Goal: Task Accomplishment & Management: Manage account settings

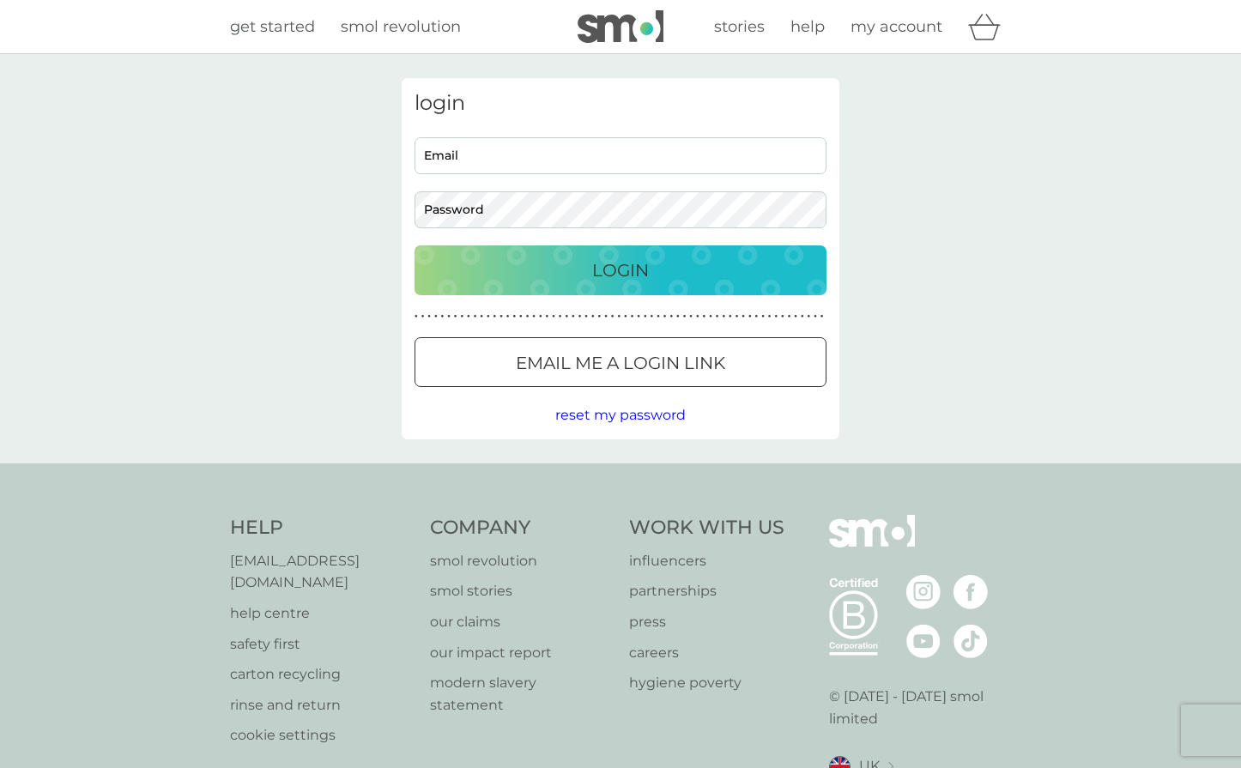
click at [743, 153] on input "Email" at bounding box center [620, 155] width 412 height 37
click at [522, 160] on input "Email" at bounding box center [620, 155] width 412 height 37
type input "[EMAIL_ADDRESS][DOMAIN_NAME]"
click at [606, 278] on p "Login" at bounding box center [620, 270] width 57 height 27
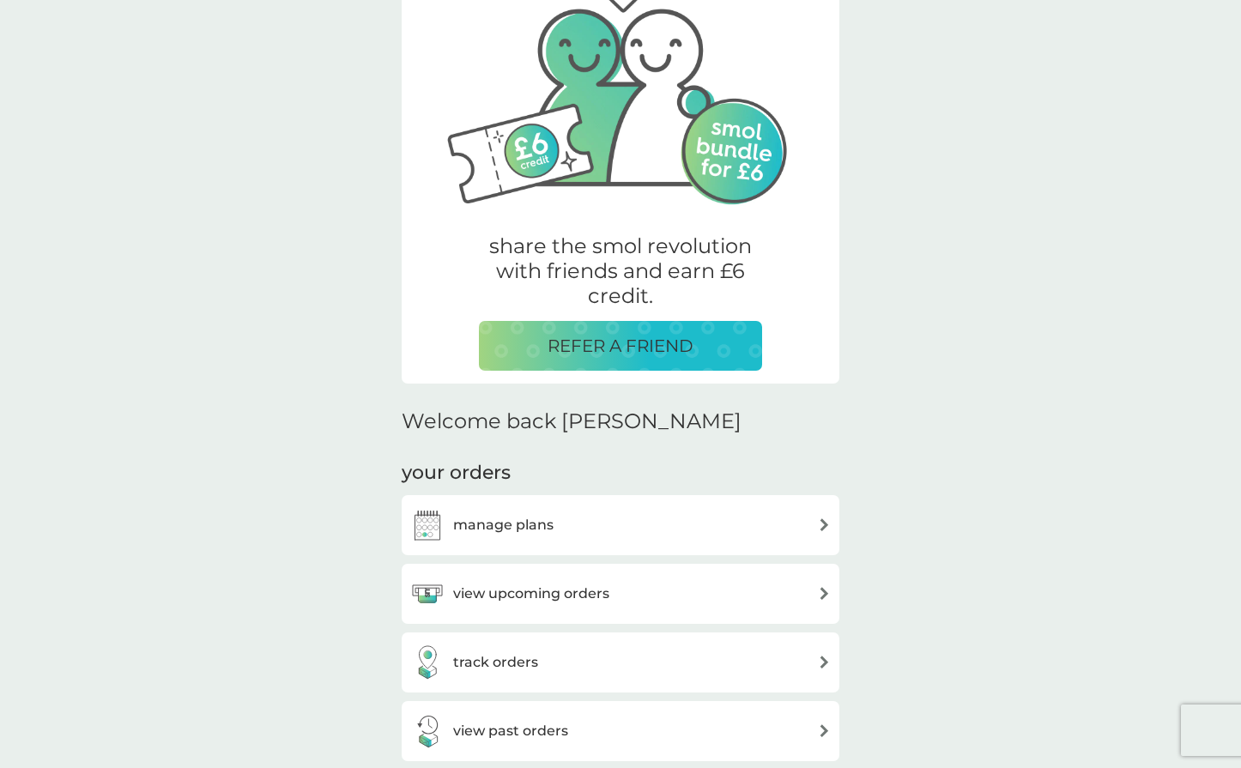
scroll to position [136, 0]
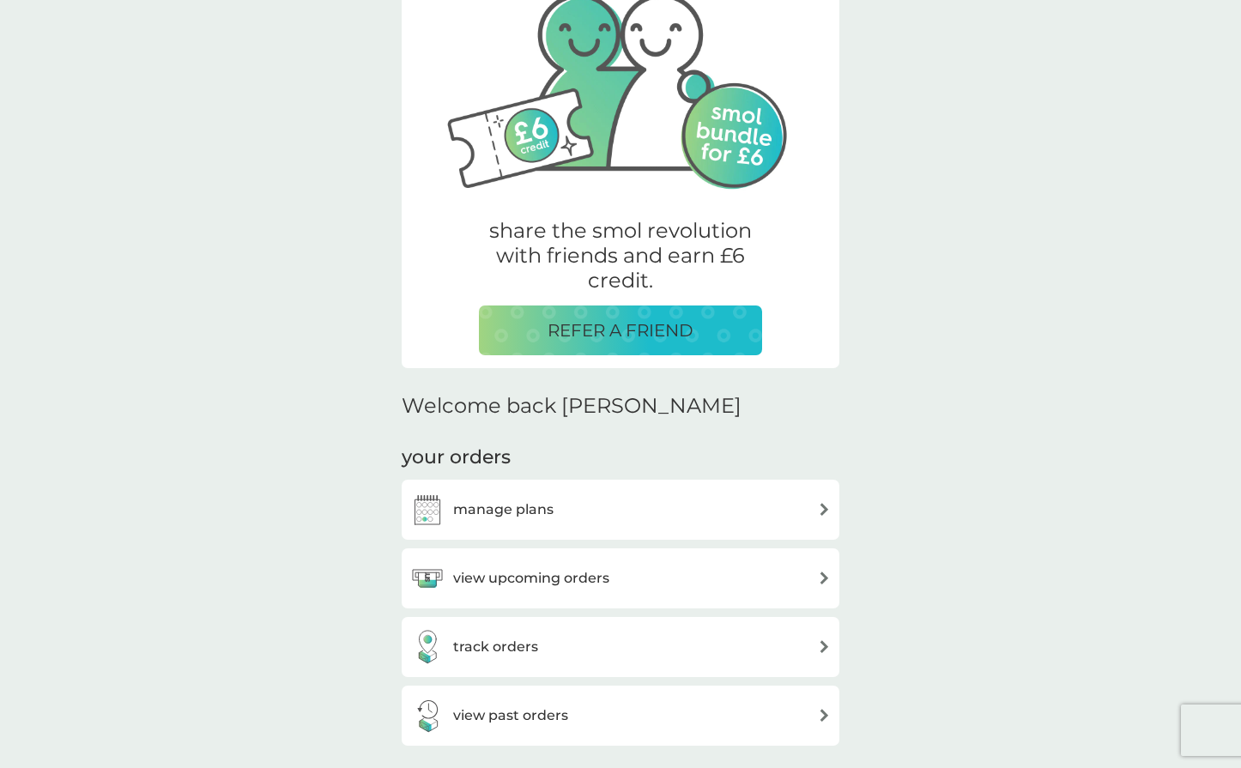
click at [537, 519] on h3 "manage plans" at bounding box center [503, 509] width 100 height 22
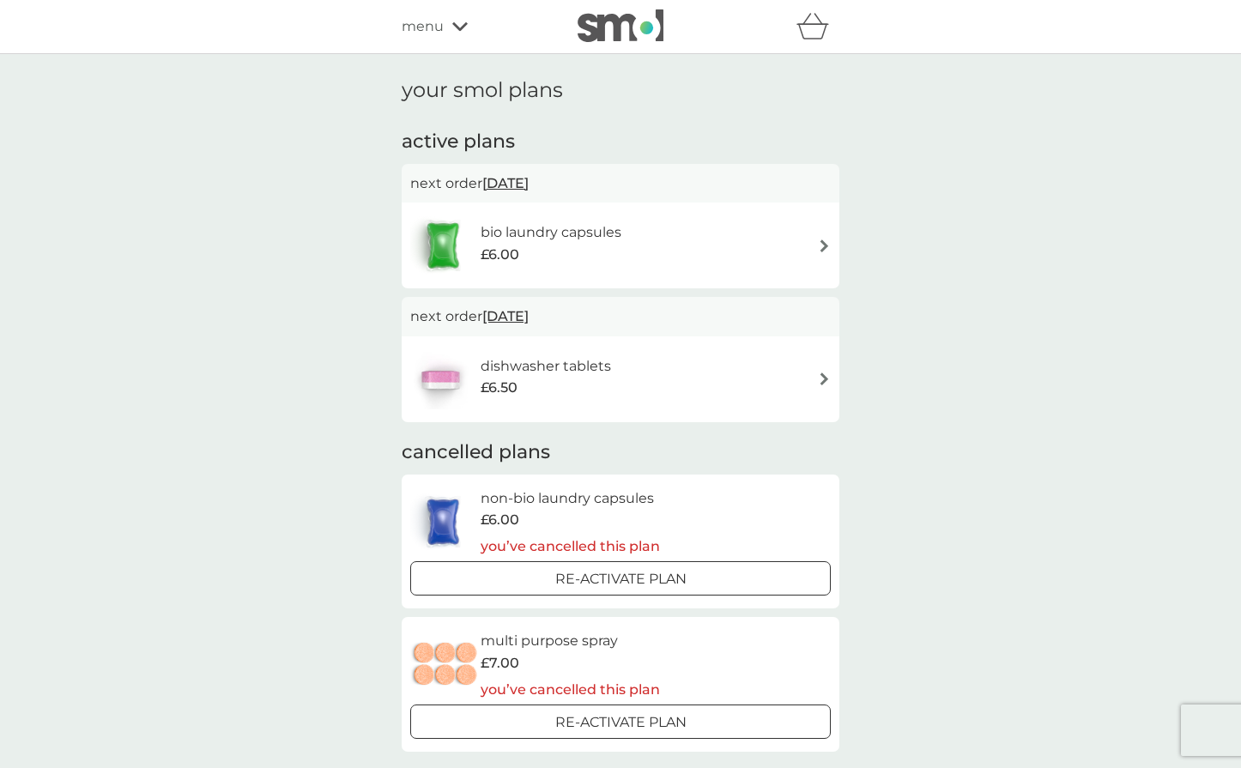
click at [581, 235] on h6 "bio laundry capsules" at bounding box center [550, 232] width 141 height 22
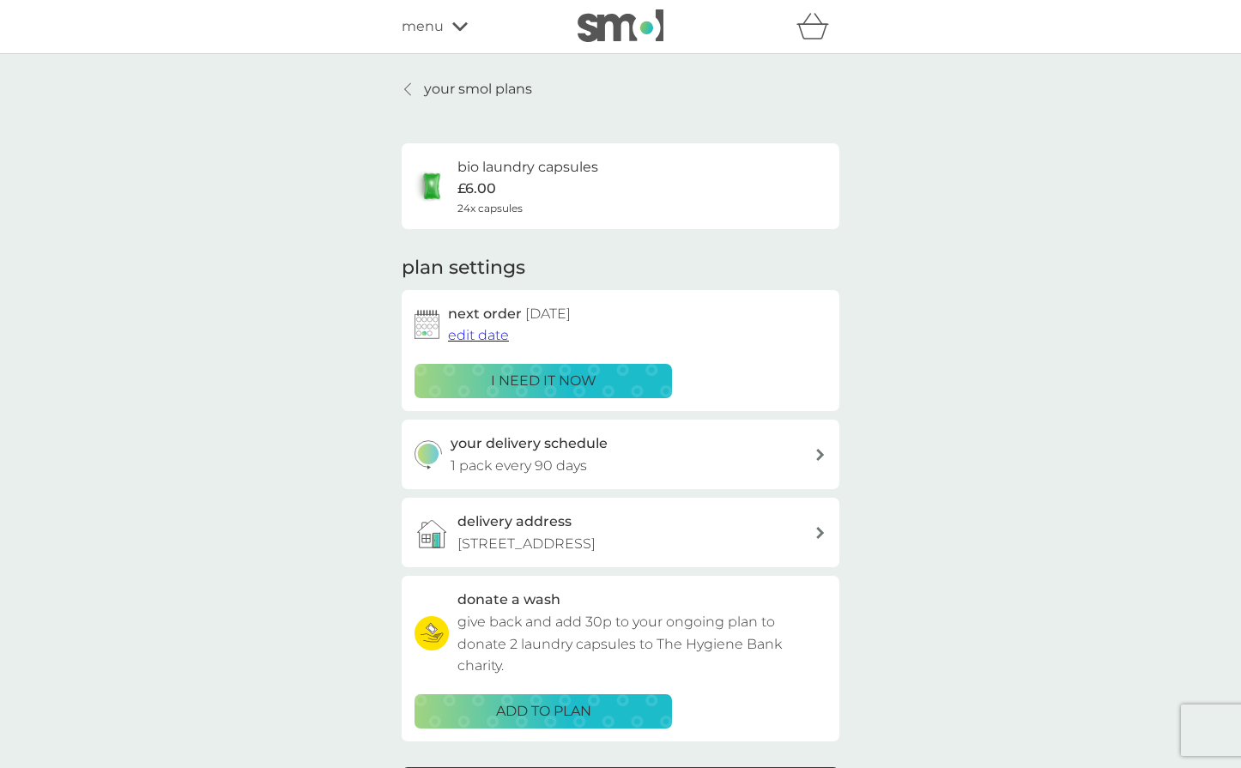
click at [550, 377] on p "i need it now" at bounding box center [544, 381] width 106 height 22
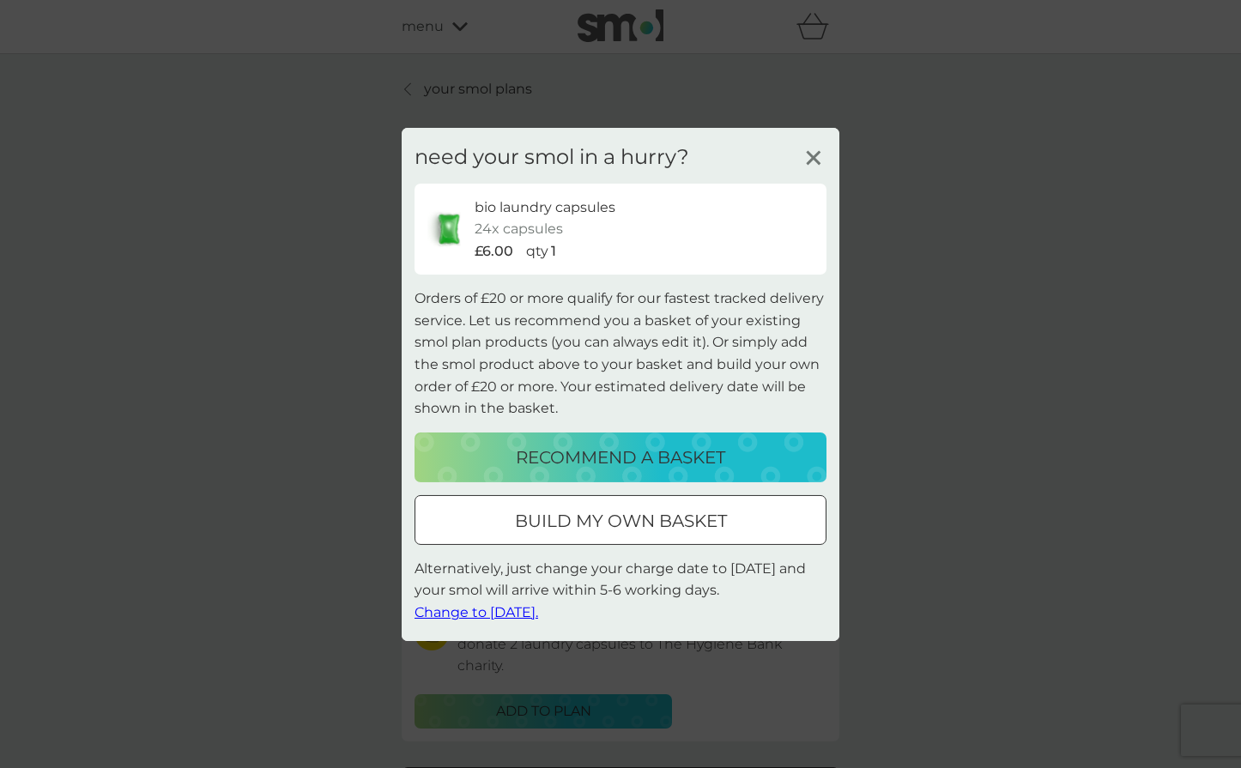
click at [515, 618] on span "Change to tomorrow." at bounding box center [476, 612] width 124 height 16
